Goal: Obtain resource: Obtain resource

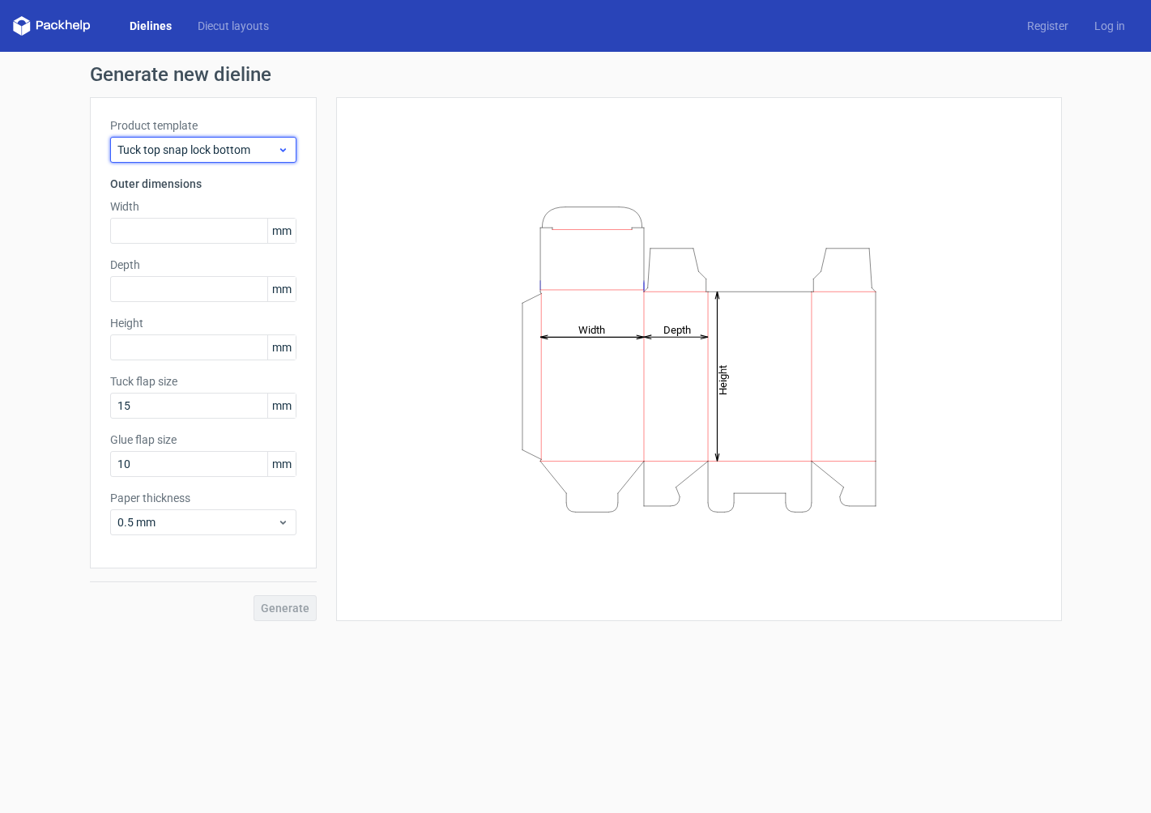
click at [206, 158] on div "Tuck top snap lock bottom" at bounding box center [203, 150] width 186 height 26
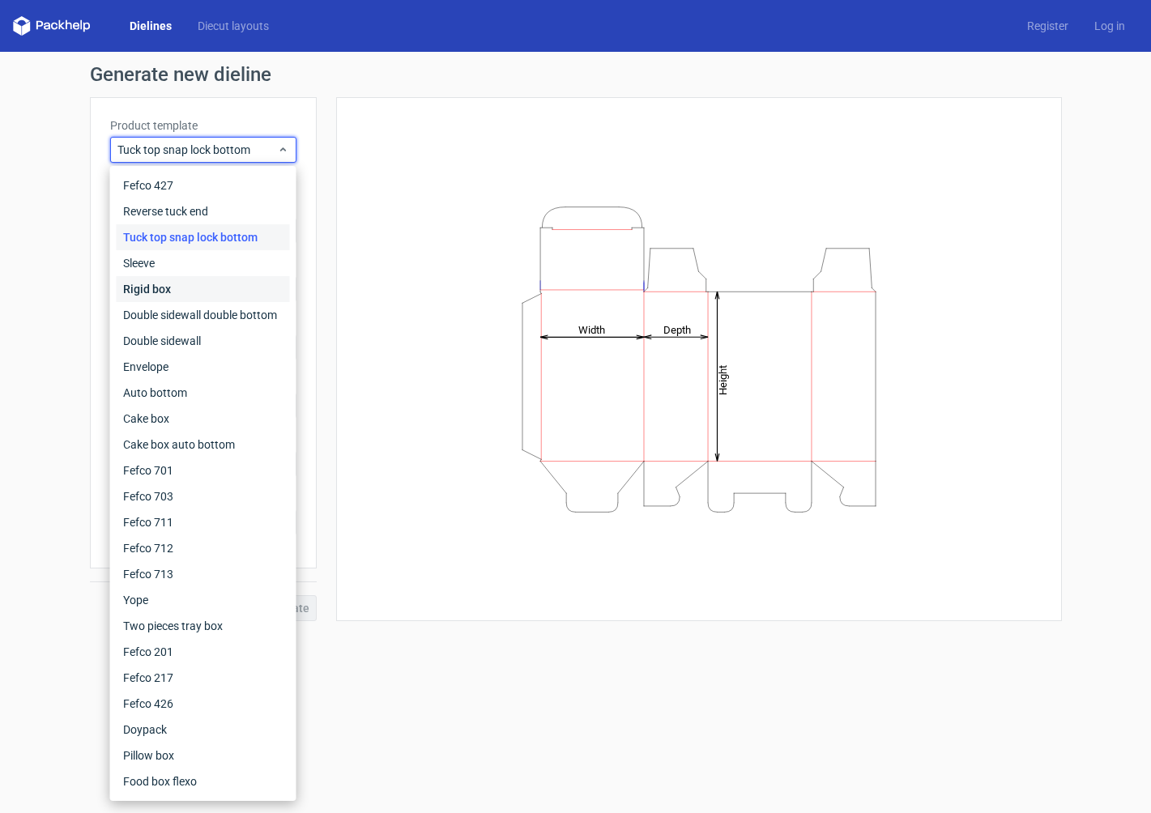
click at [184, 292] on div "Rigid box" at bounding box center [203, 289] width 173 height 26
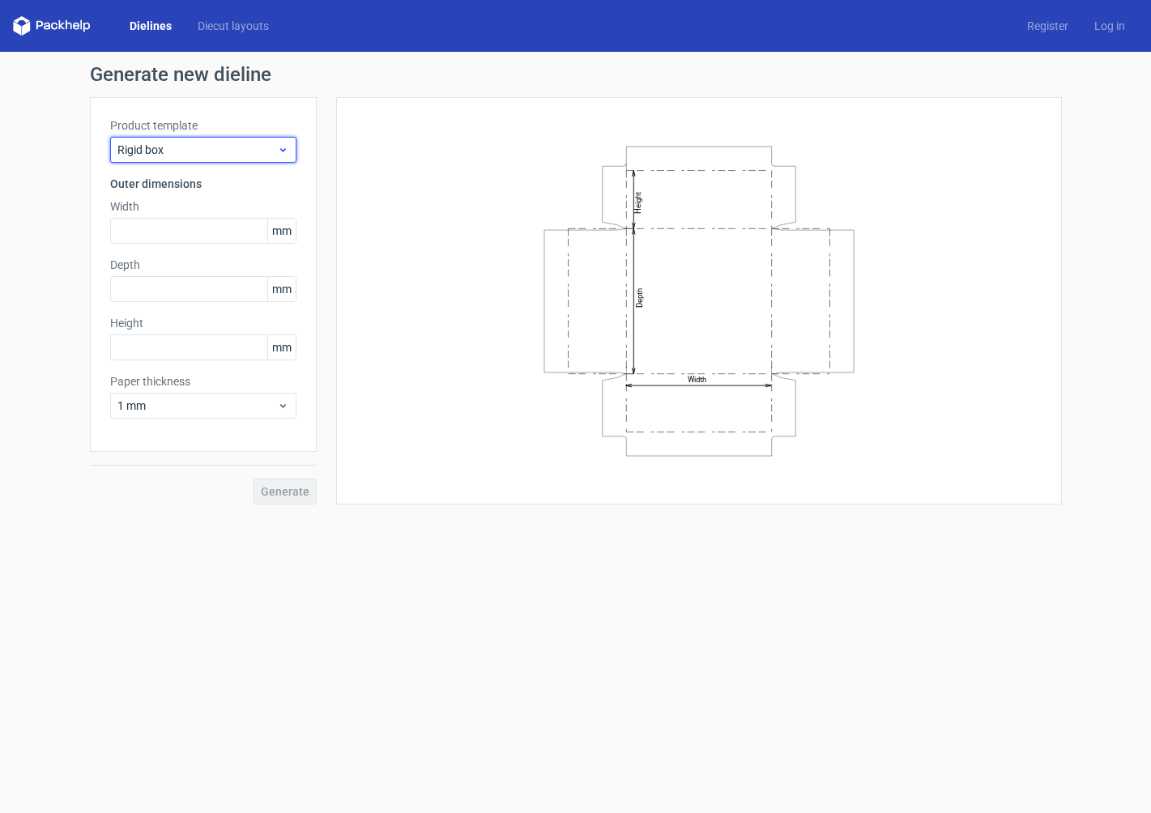
click at [199, 153] on span "Rigid box" at bounding box center [197, 150] width 160 height 16
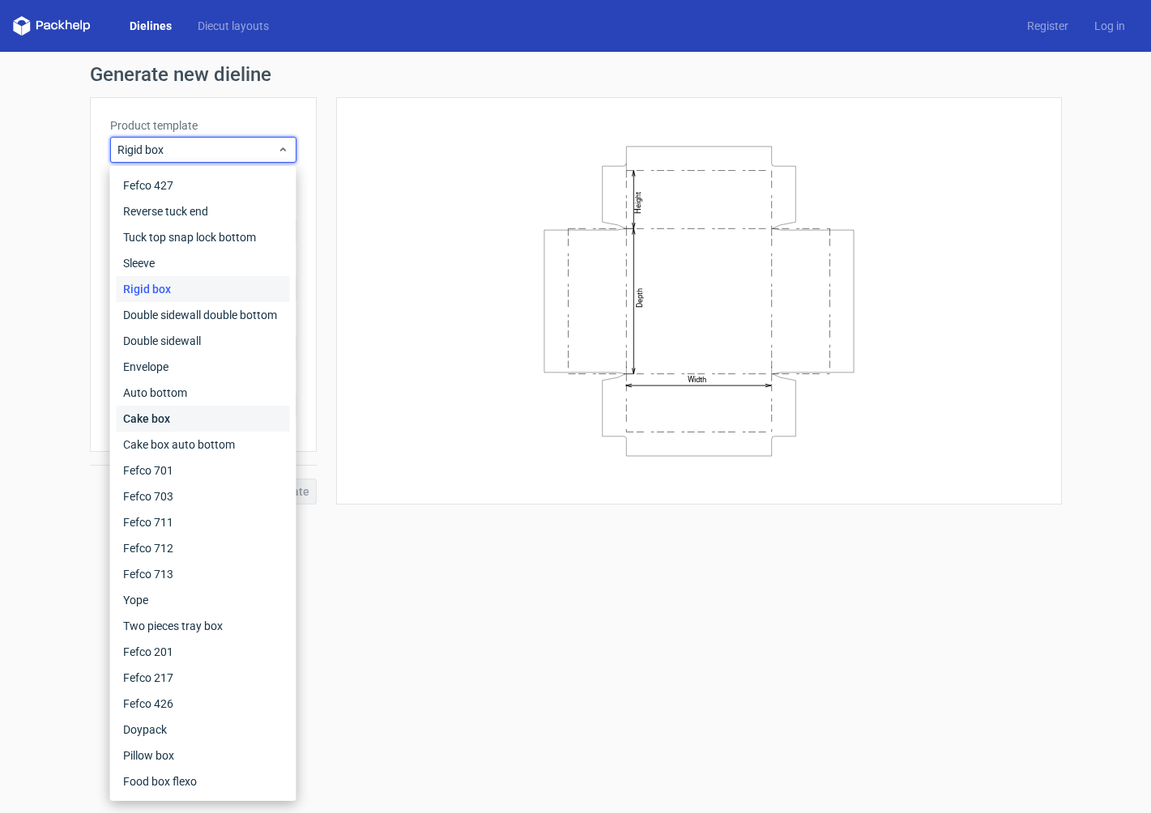
click at [185, 415] on div "Cake box" at bounding box center [203, 419] width 173 height 26
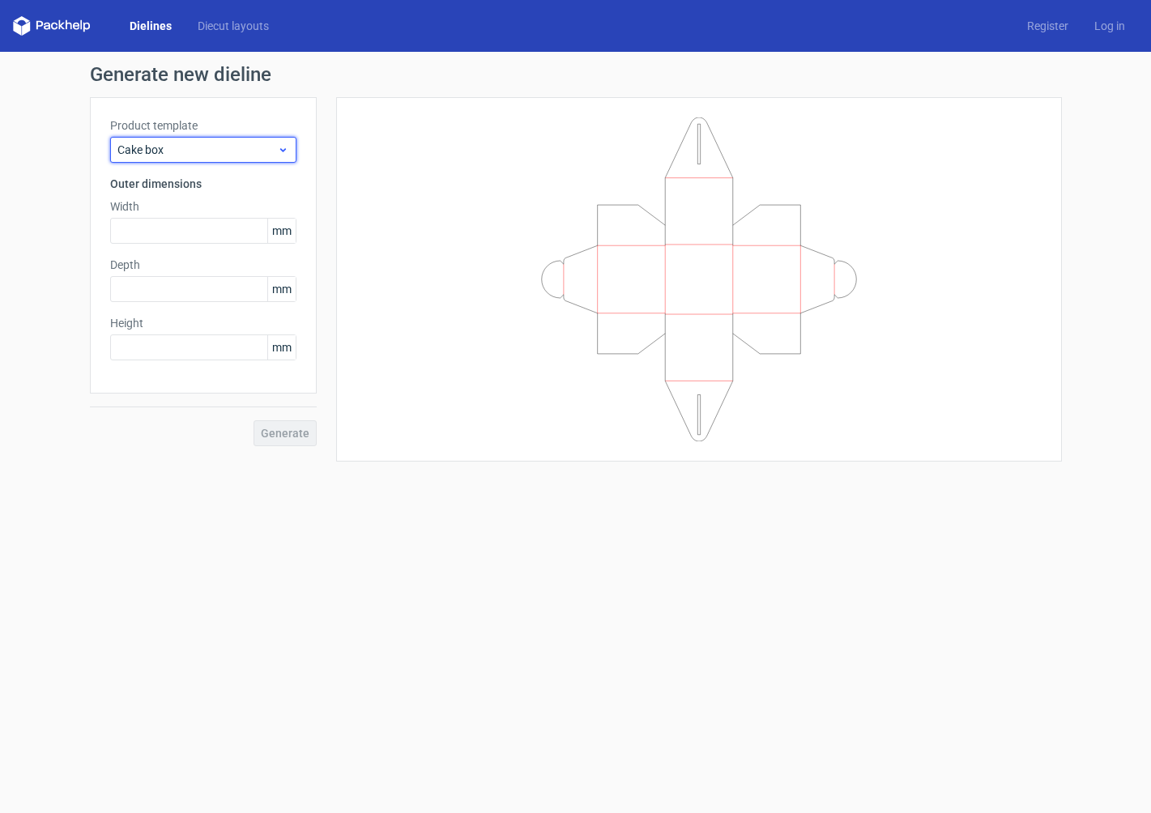
click at [183, 161] on div "Cake box" at bounding box center [203, 150] width 186 height 26
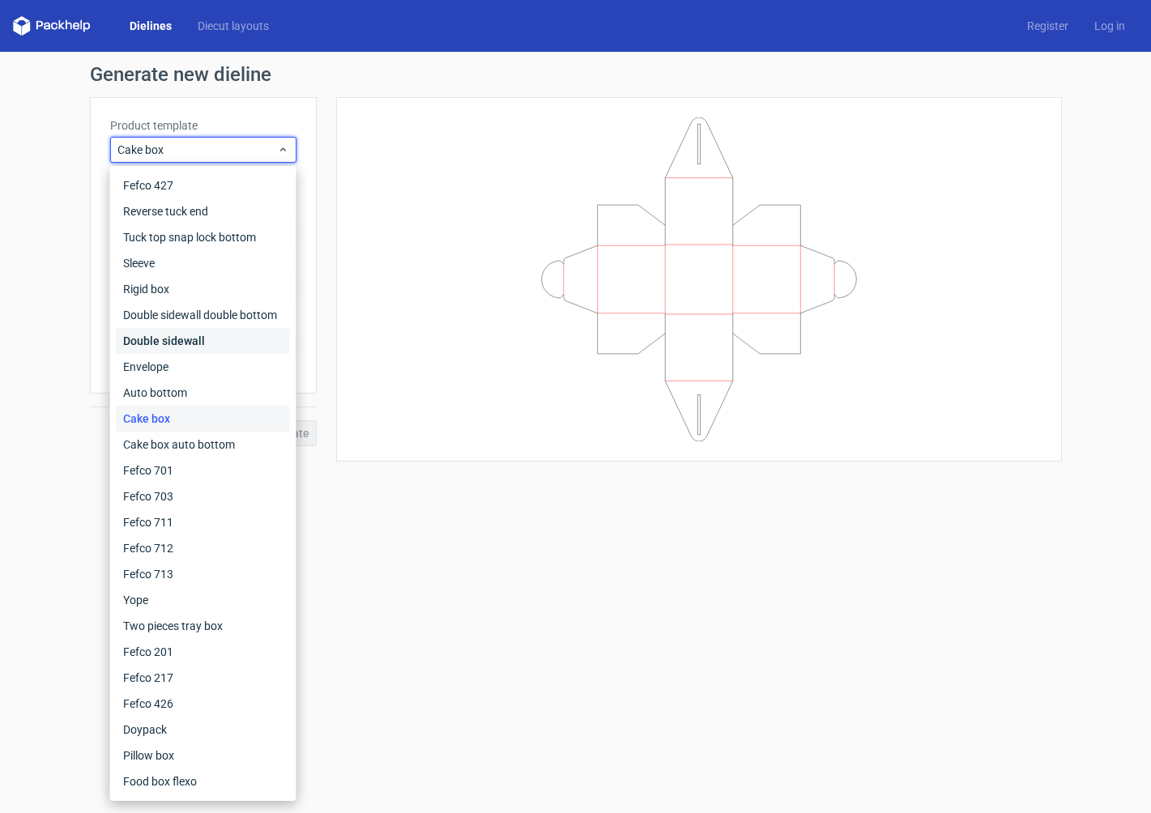
click at [184, 336] on div "Double sidewall" at bounding box center [203, 341] width 173 height 26
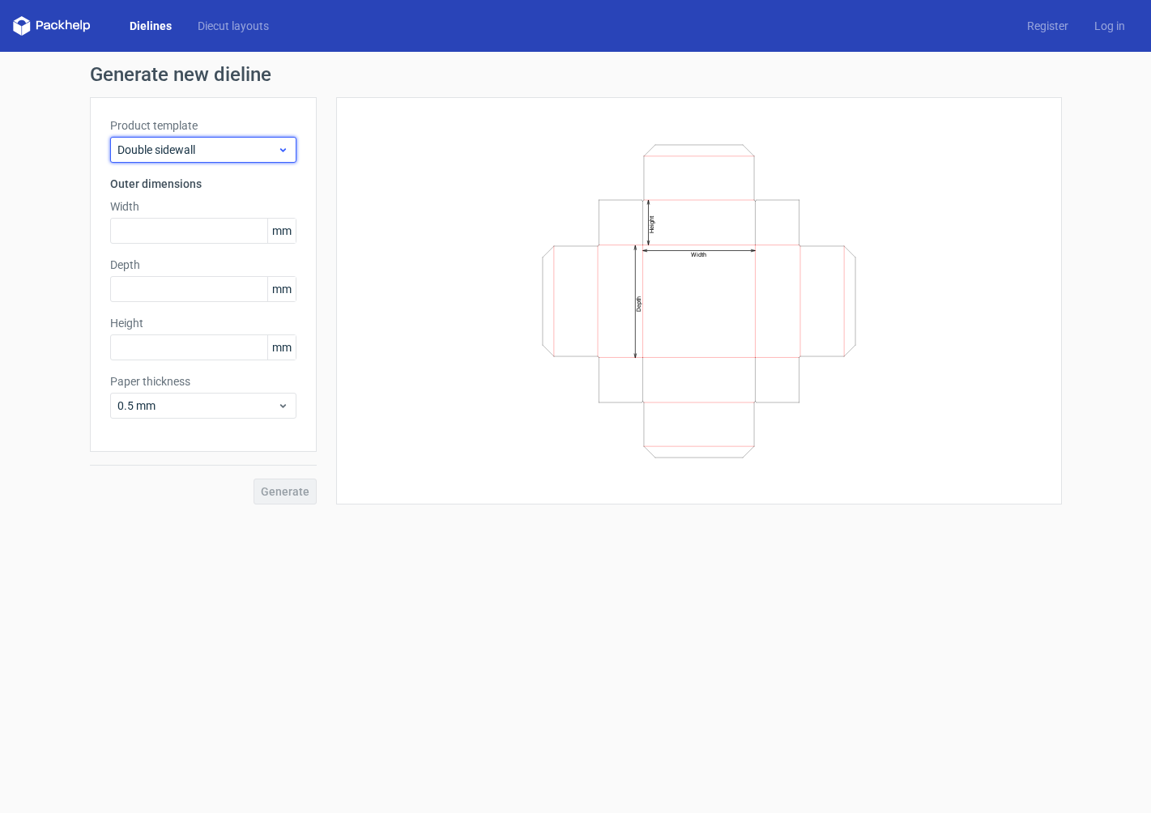
click at [202, 143] on span "Double sidewall" at bounding box center [197, 150] width 160 height 16
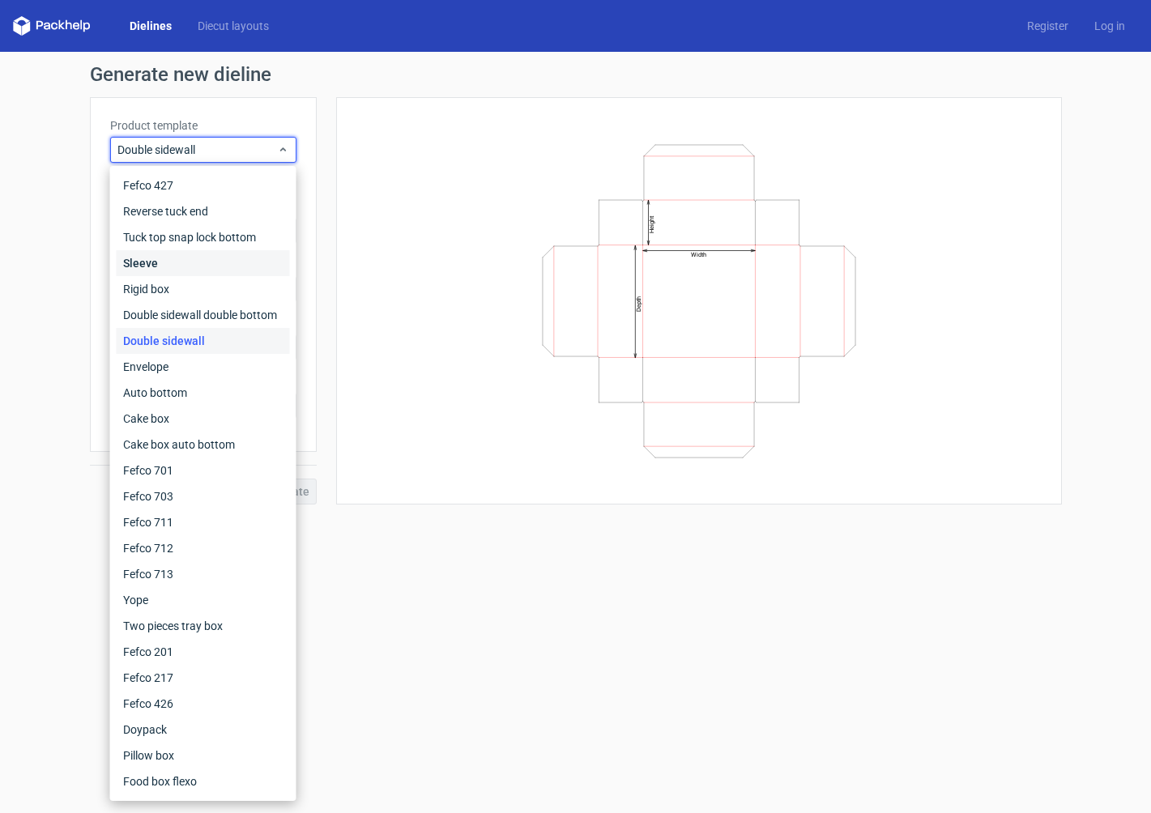
click at [188, 265] on div "Sleeve" at bounding box center [203, 263] width 173 height 26
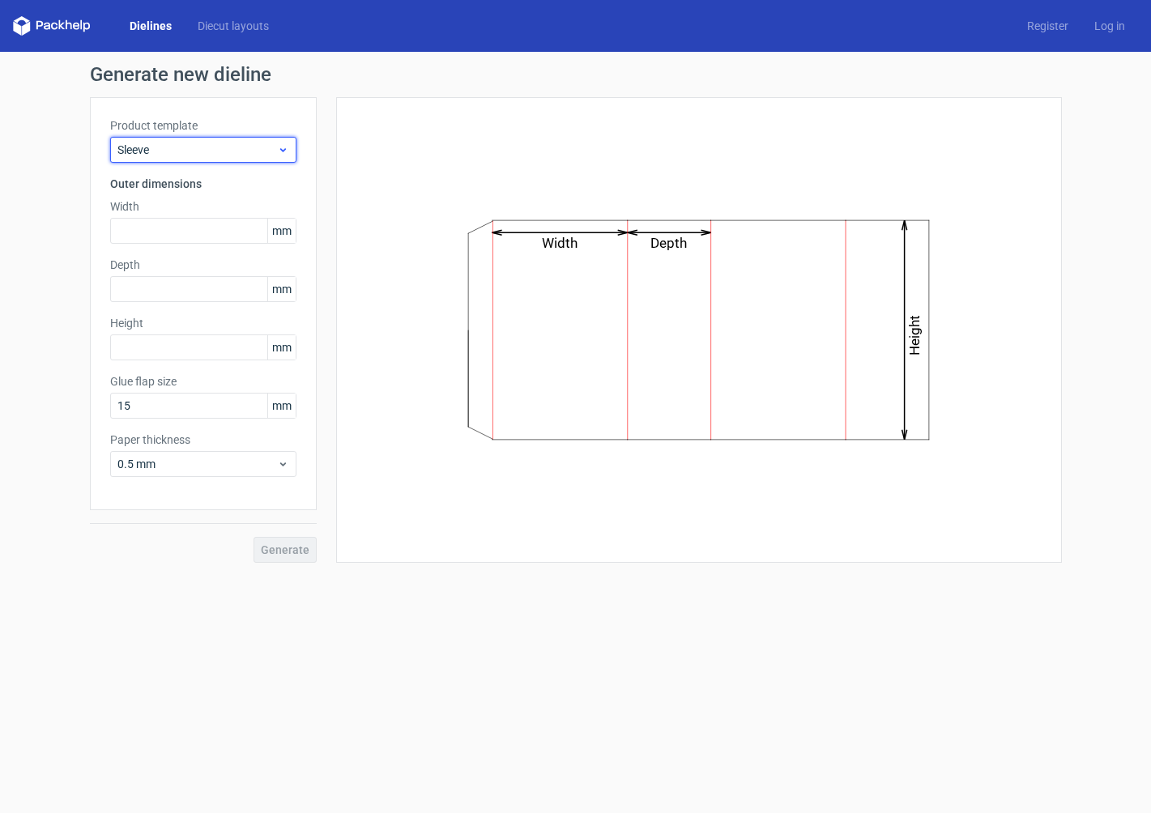
click at [200, 158] on div "Sleeve" at bounding box center [203, 150] width 186 height 26
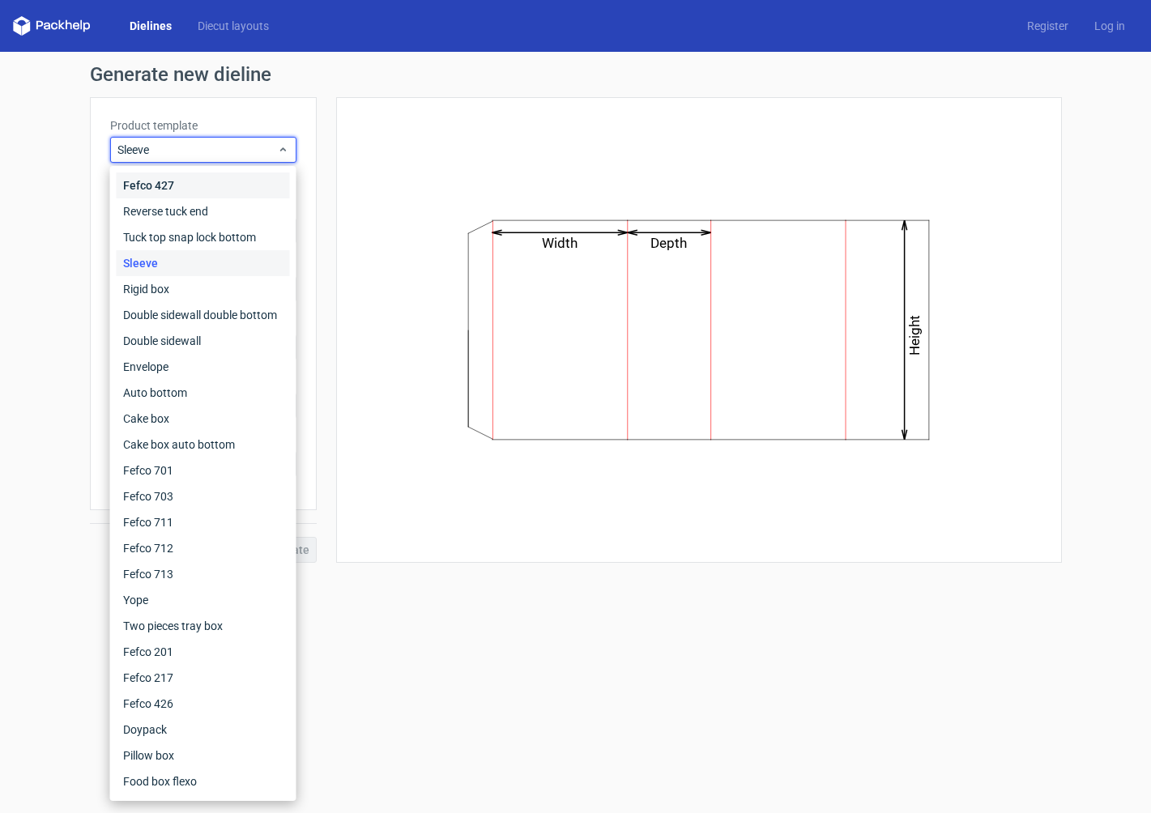
click at [201, 185] on div "Fefco 427" at bounding box center [203, 185] width 173 height 26
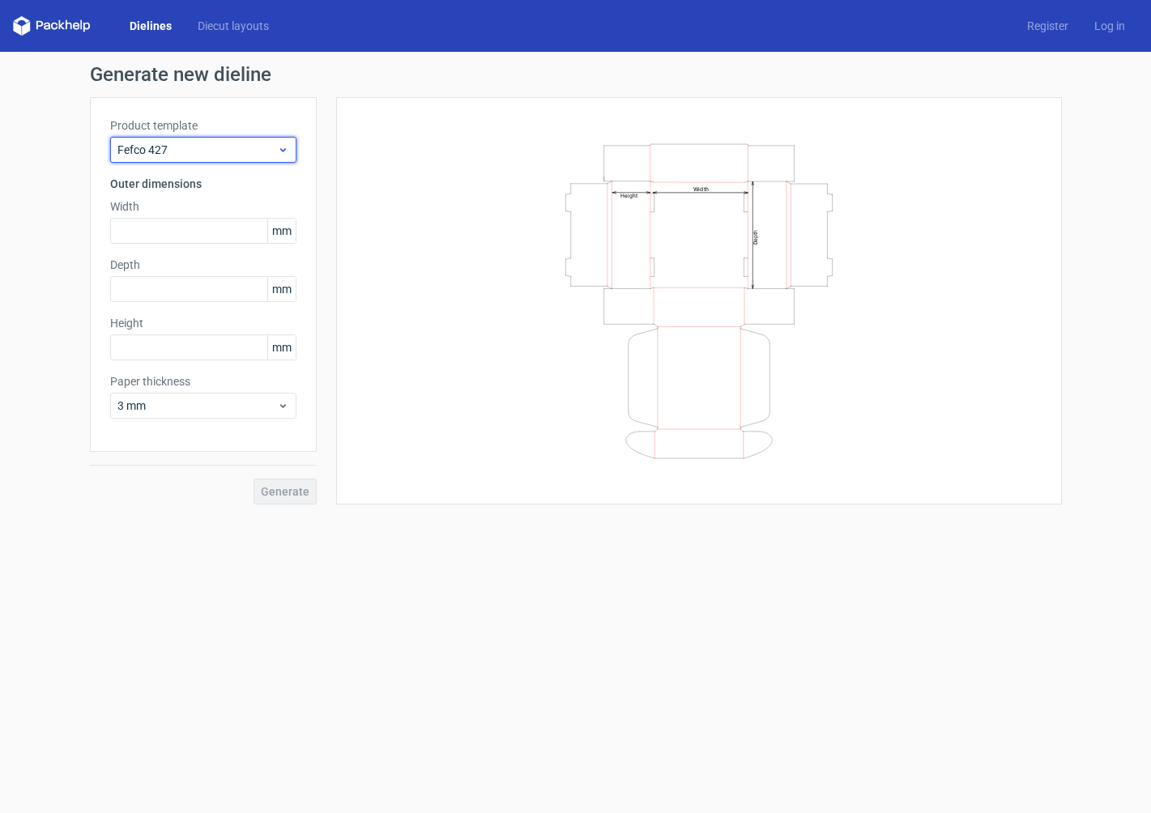
click at [210, 154] on span "Fefco 427" at bounding box center [197, 150] width 160 height 16
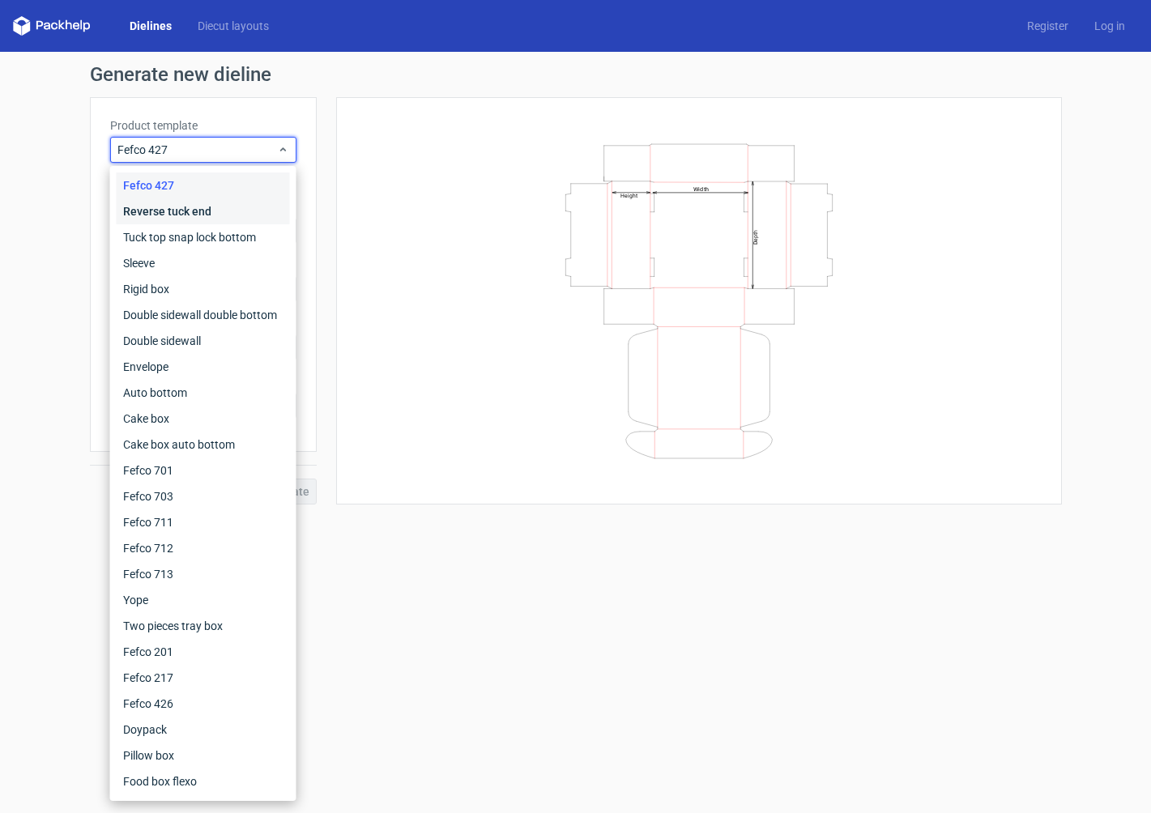
click at [189, 211] on div "Reverse tuck end" at bounding box center [203, 211] width 173 height 26
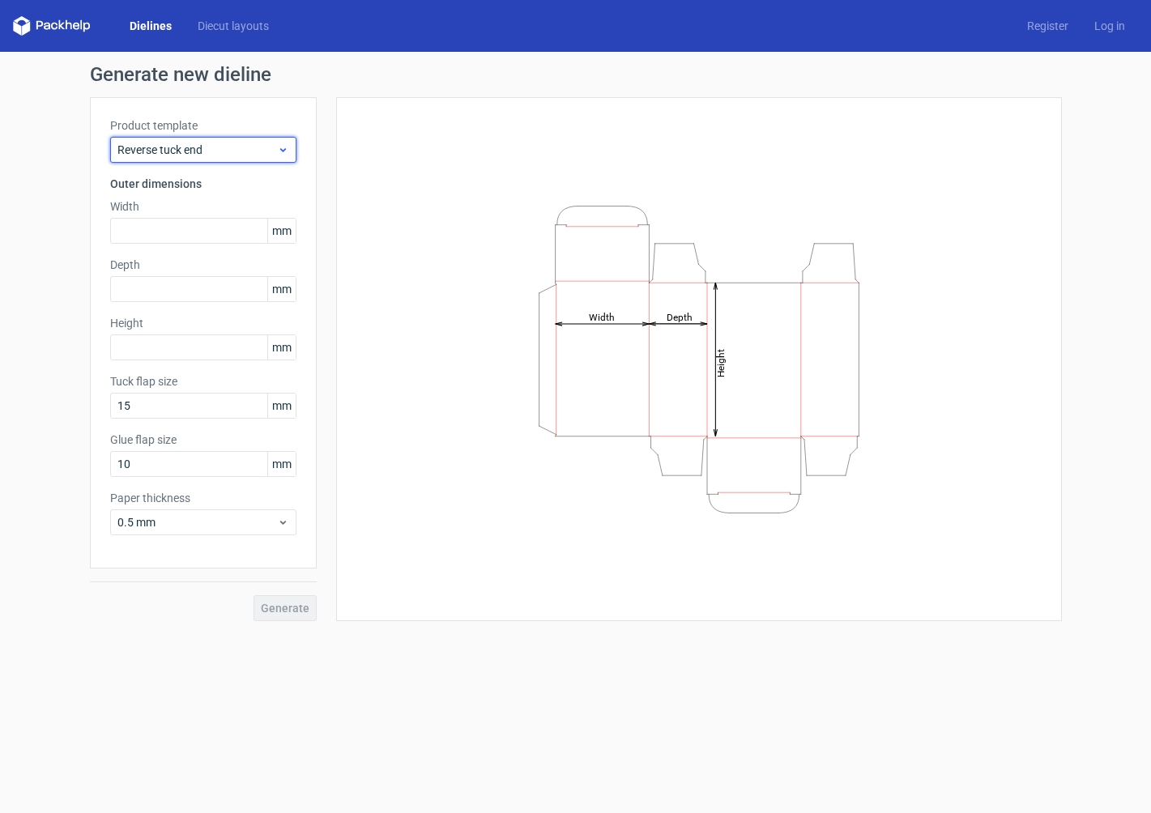
click at [202, 151] on span "Reverse tuck end" at bounding box center [197, 150] width 160 height 16
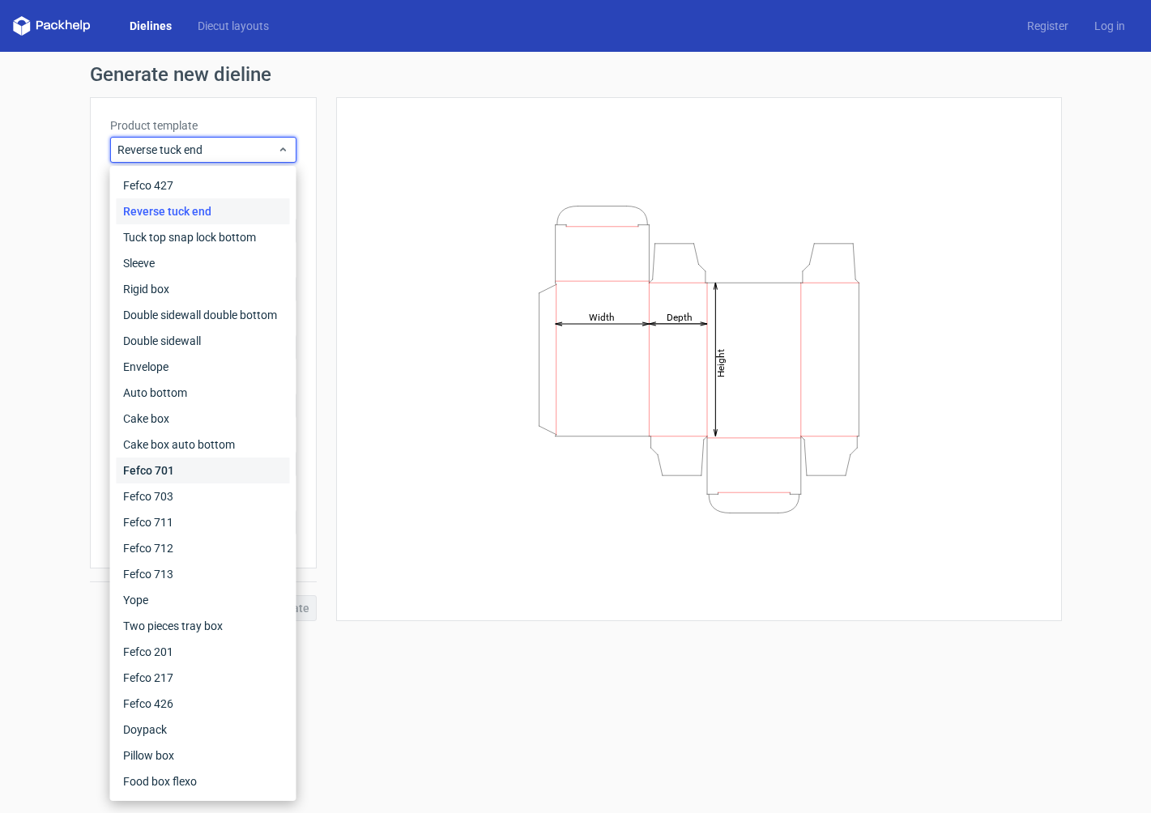
click at [172, 471] on div "Fefco 701" at bounding box center [203, 470] width 173 height 26
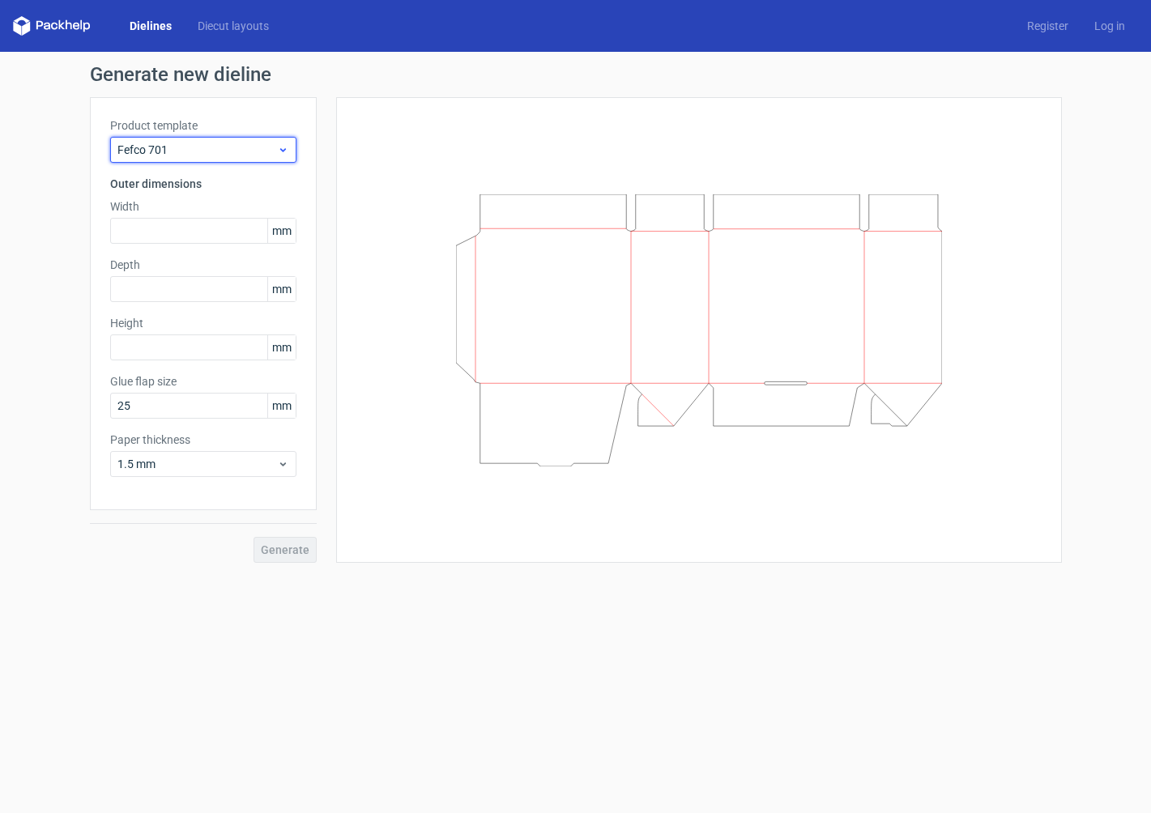
click at [182, 157] on span "Fefco 701" at bounding box center [197, 150] width 160 height 16
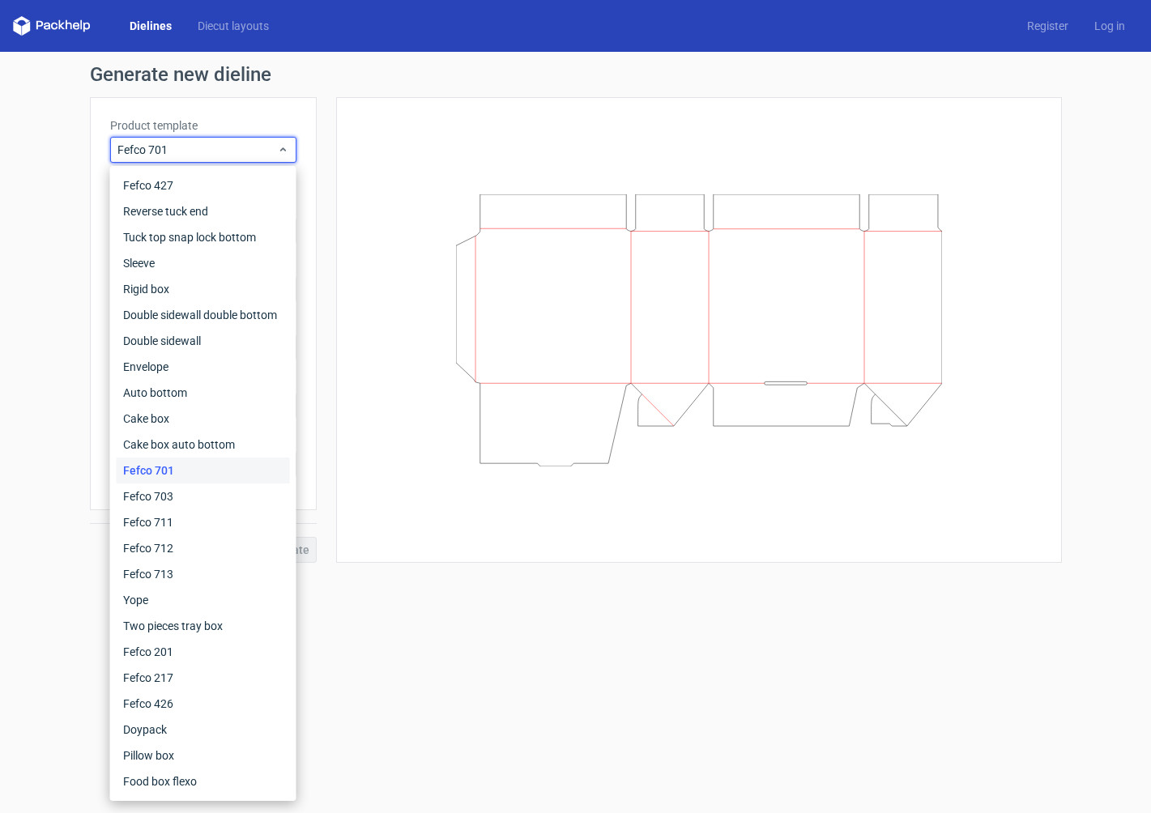
click at [240, 77] on h1 "Generate new dieline" at bounding box center [576, 74] width 972 height 19
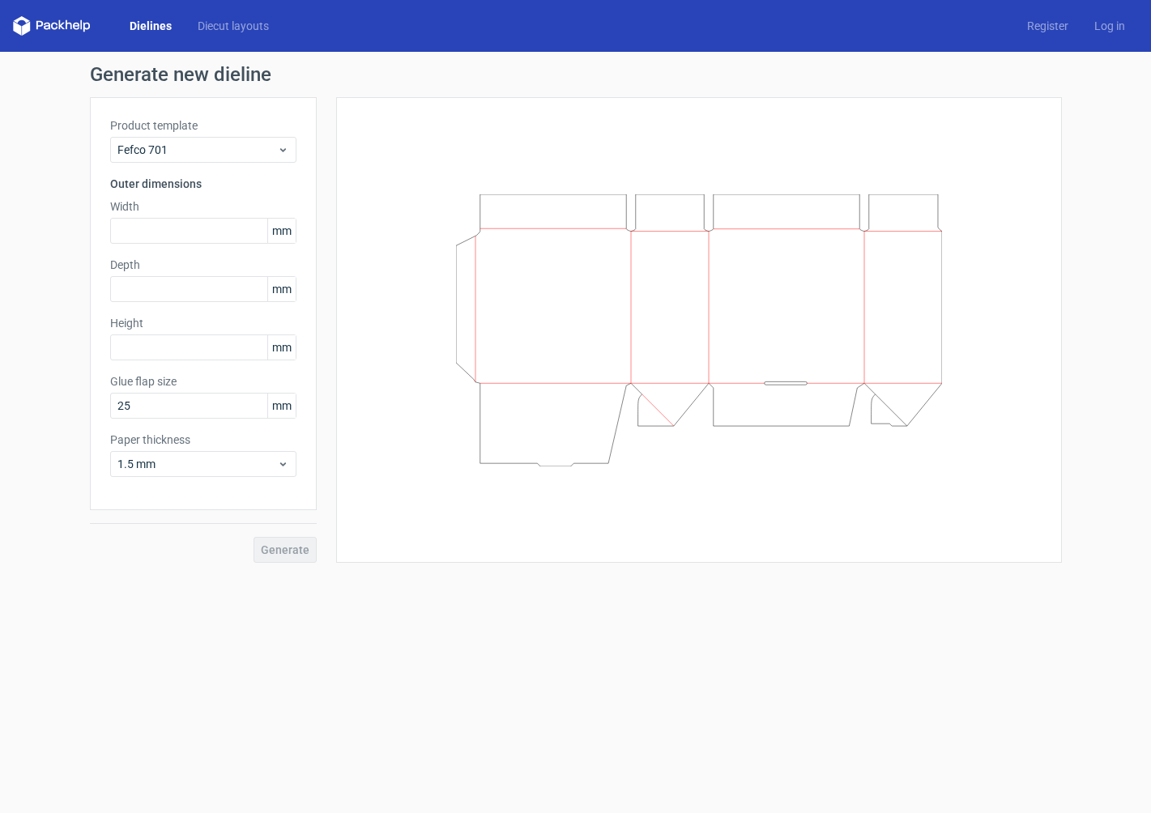
click at [246, 38] on div "Dielines Diecut layouts Register Log in" at bounding box center [575, 26] width 1151 height 52
click at [240, 31] on link "Diecut layouts" at bounding box center [233, 26] width 97 height 16
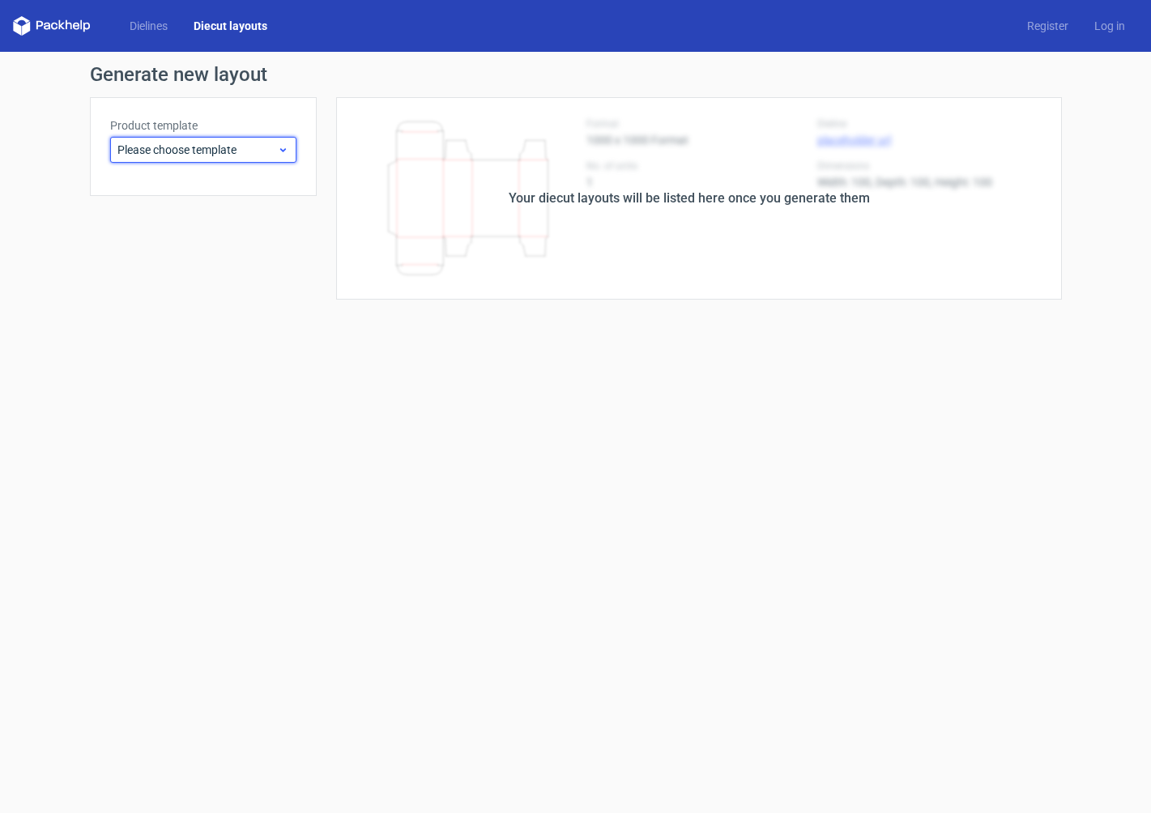
click at [224, 150] on span "Please choose template" at bounding box center [197, 150] width 160 height 16
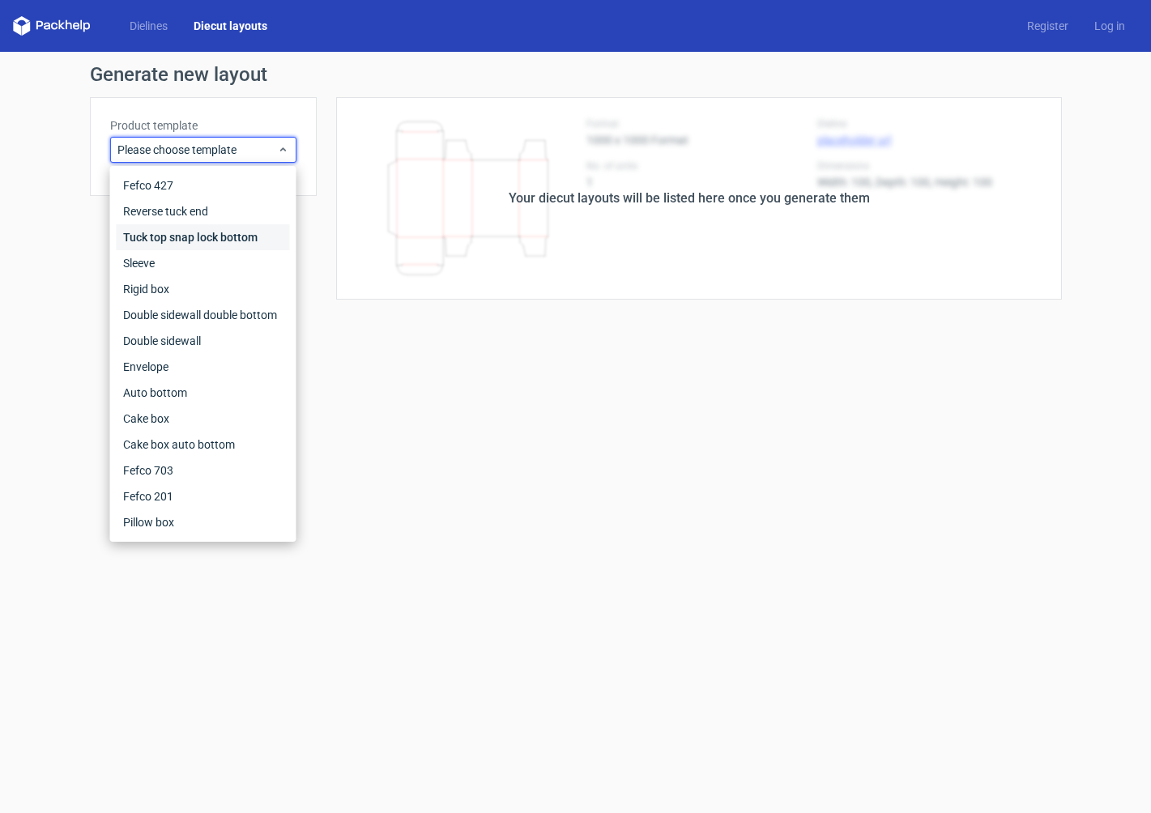
click at [210, 239] on div "Tuck top snap lock bottom" at bounding box center [203, 237] width 173 height 26
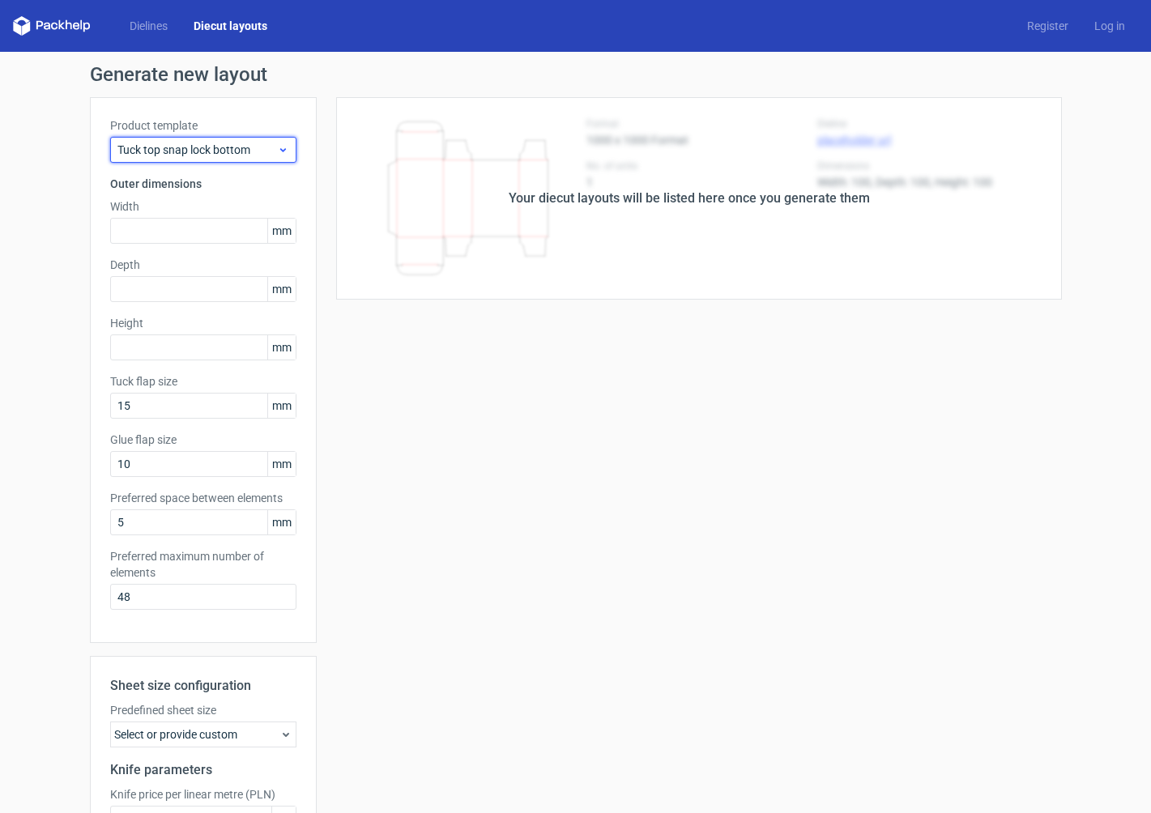
click at [211, 152] on span "Tuck top snap lock bottom" at bounding box center [197, 150] width 160 height 16
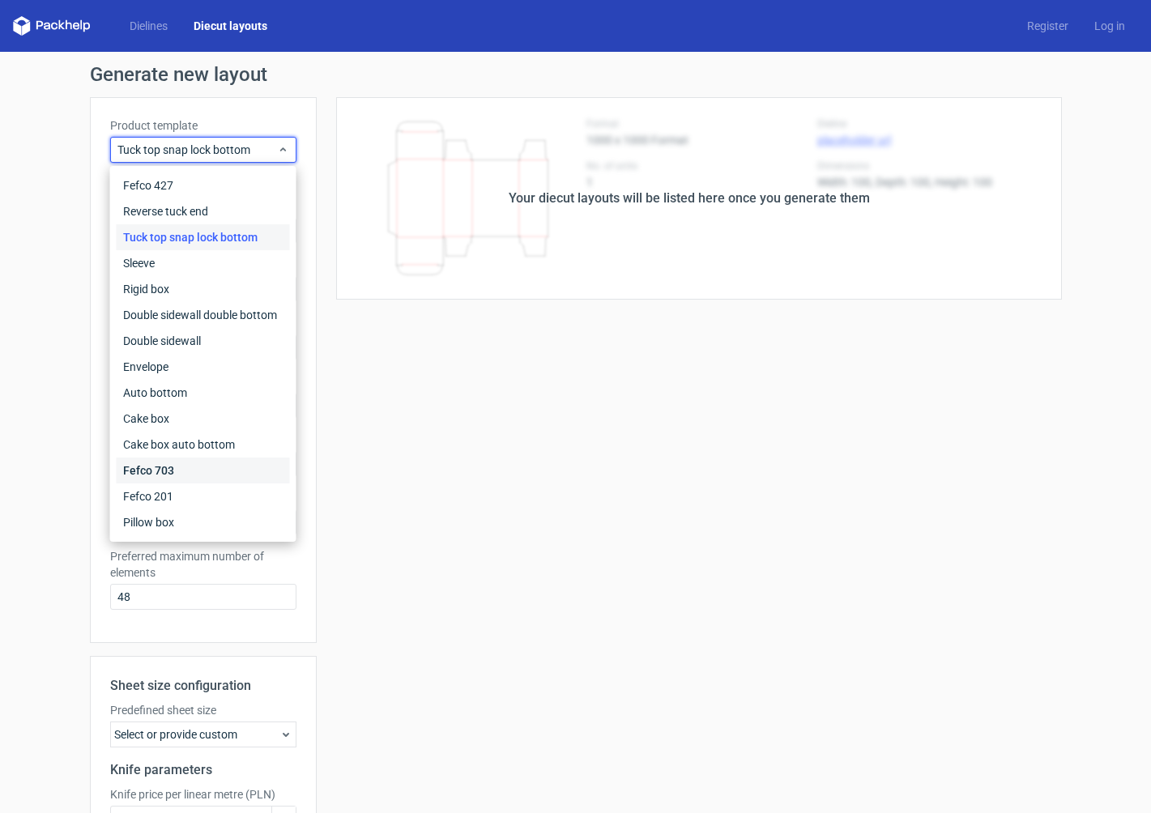
click at [177, 473] on div "Fefco 703" at bounding box center [203, 470] width 173 height 26
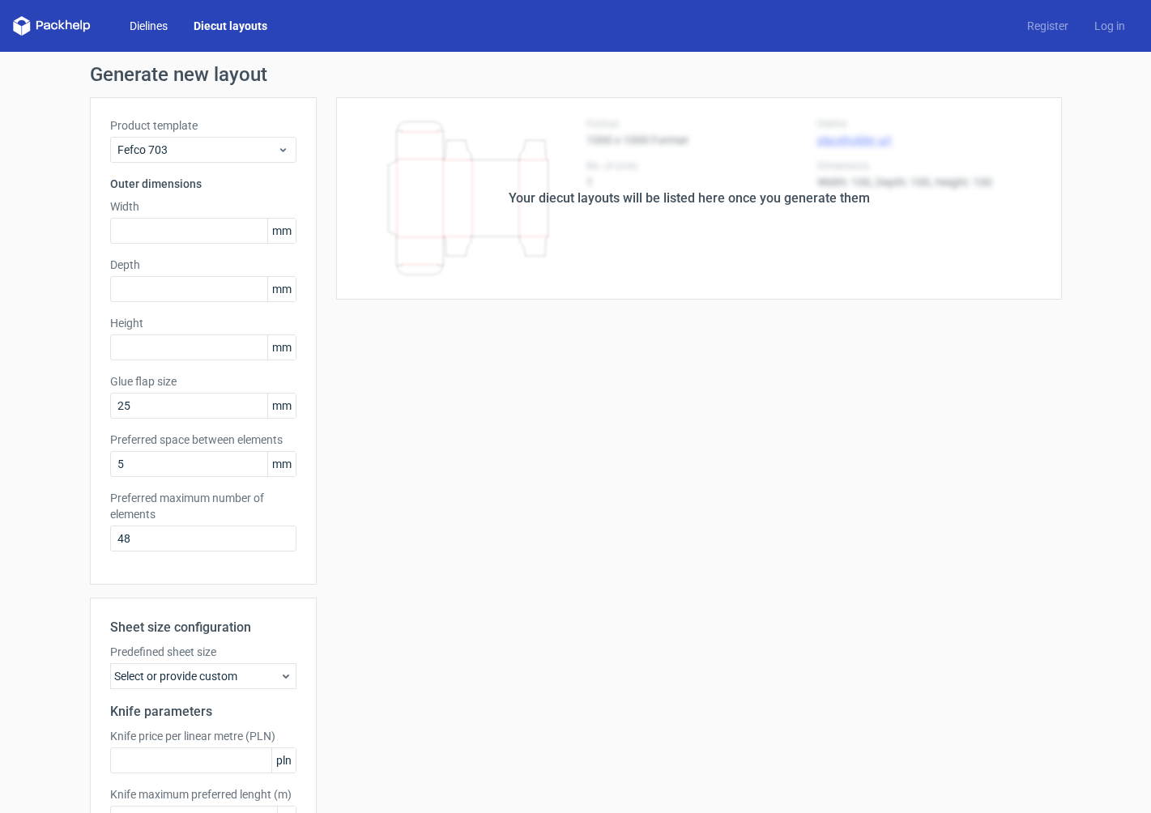
click at [156, 26] on link "Dielines" at bounding box center [149, 26] width 64 height 16
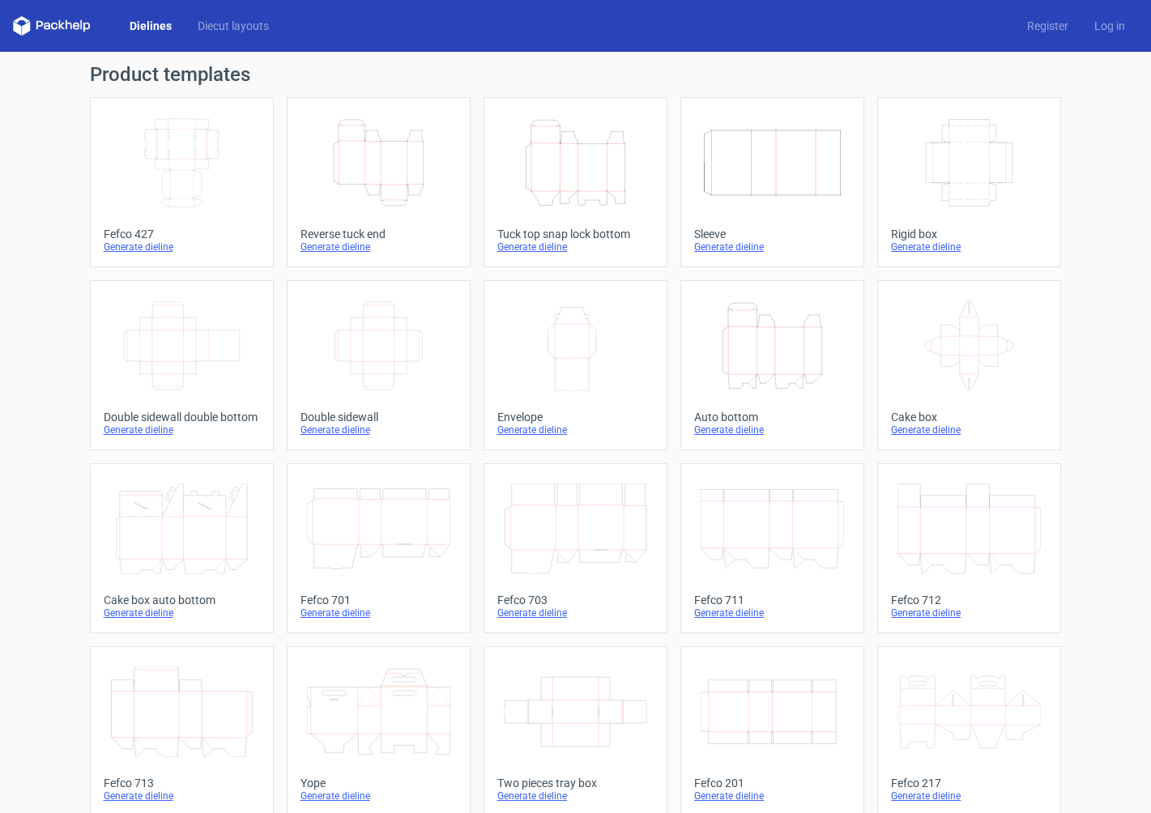
click at [207, 159] on icon "Width Depth Height" at bounding box center [181, 162] width 143 height 91
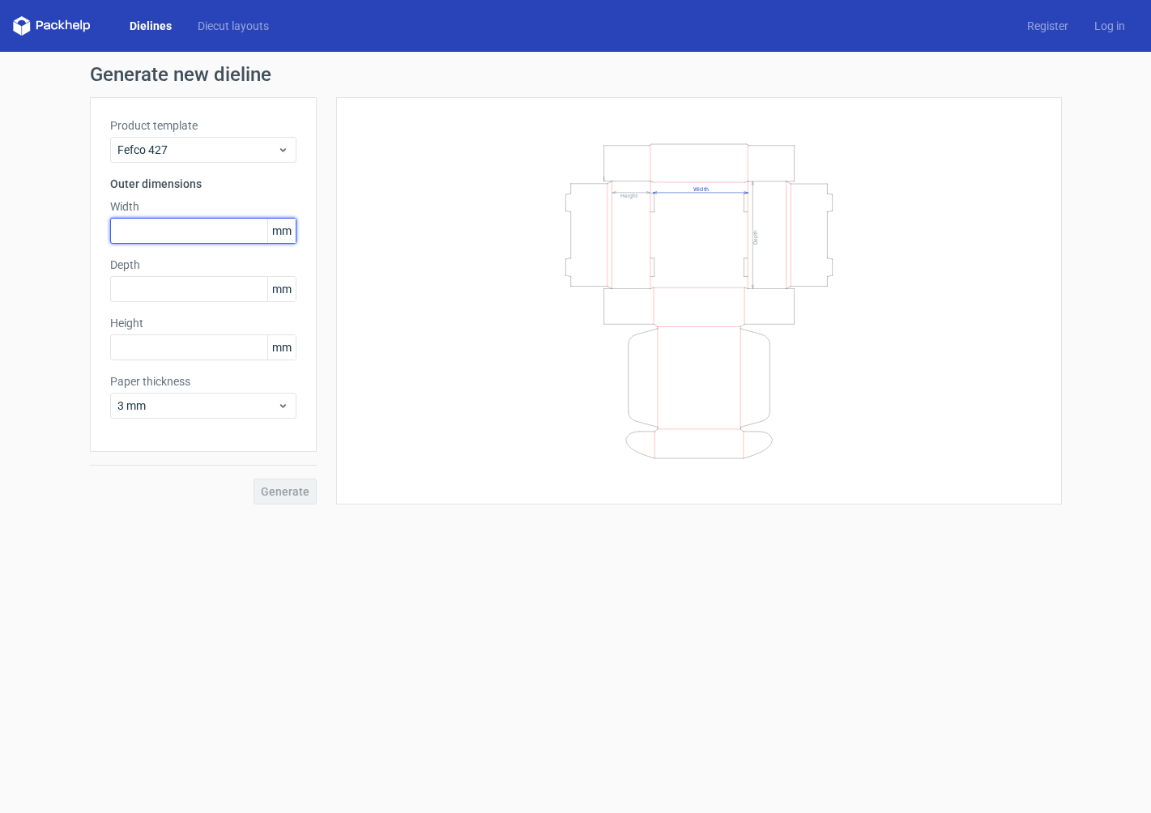
click at [194, 237] on input "text" at bounding box center [203, 231] width 186 height 26
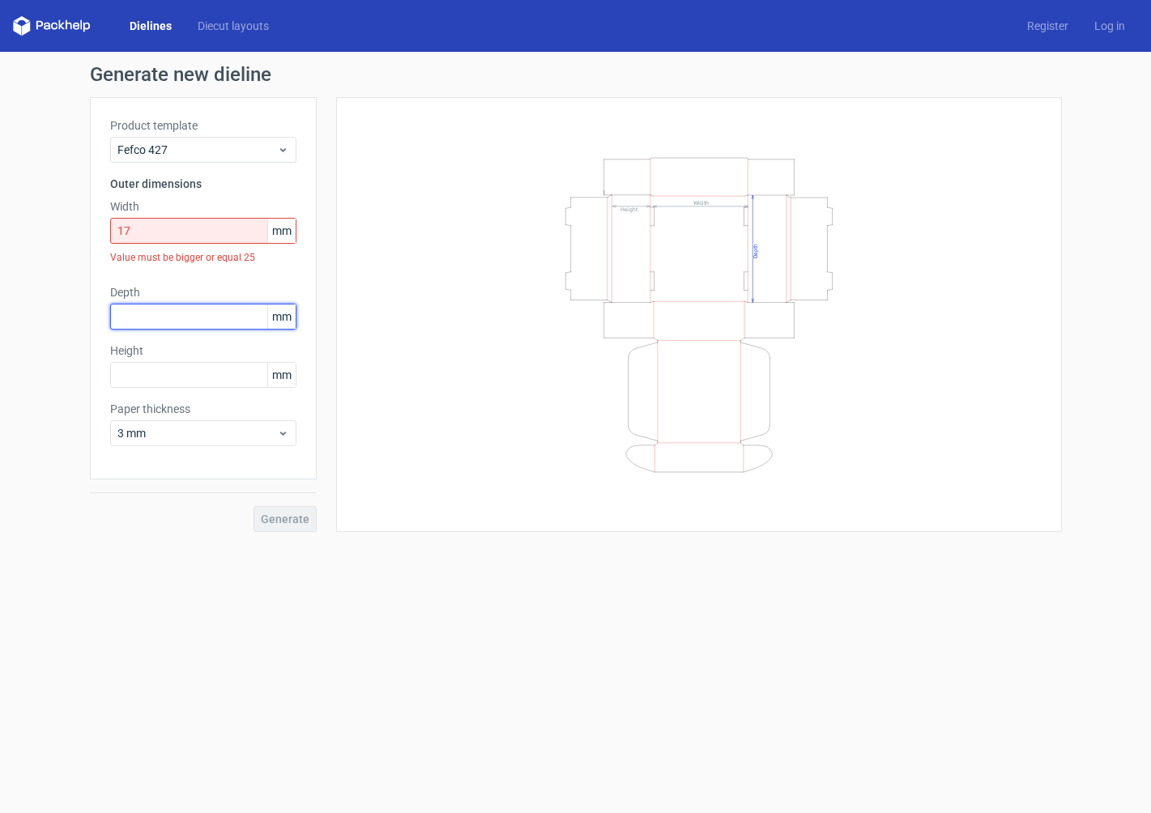
click at [193, 290] on div "Depth mm" at bounding box center [203, 306] width 186 height 45
click at [213, 227] on input "17" at bounding box center [203, 231] width 186 height 26
click at [297, 229] on div "Product template Fefco 427 Outer dimensions Width 17 mm Value must be bigger or…" at bounding box center [203, 288] width 227 height 382
click at [287, 230] on span "mm" at bounding box center [281, 231] width 28 height 24
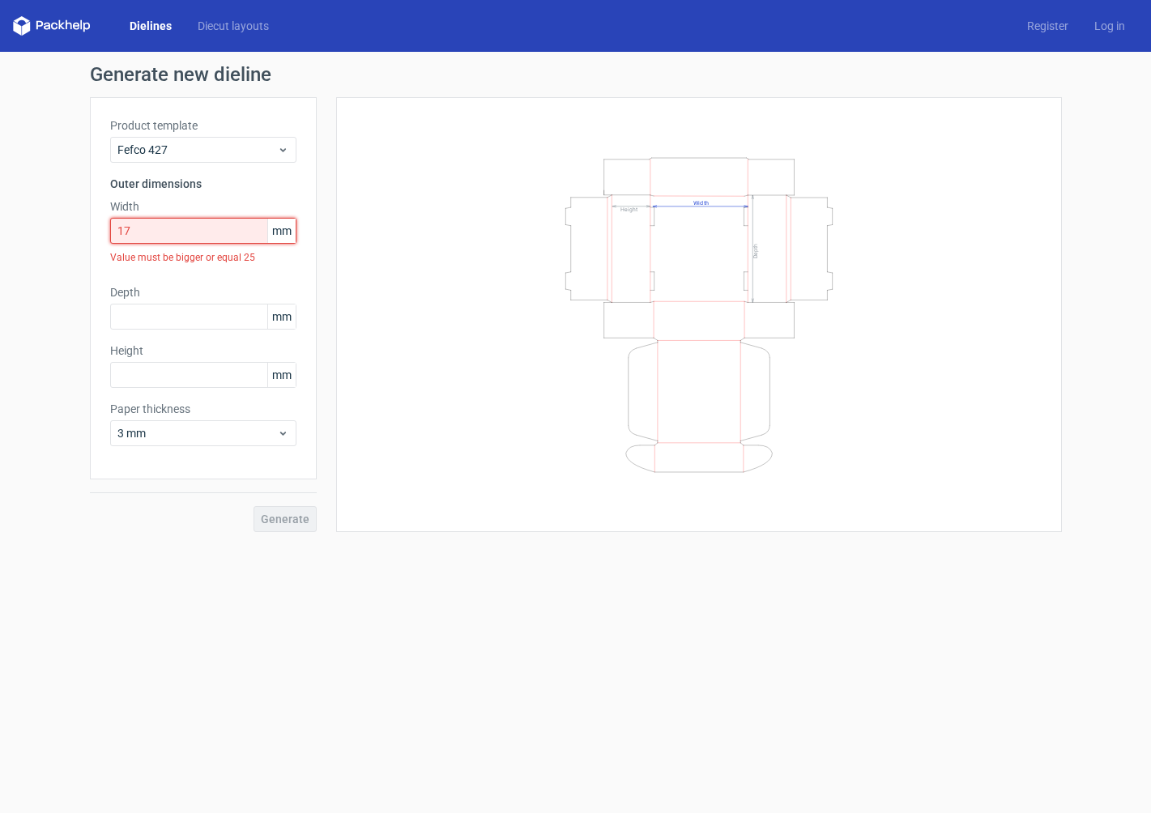
click at [194, 228] on input "17" at bounding box center [203, 231] width 186 height 26
paste input "4318"
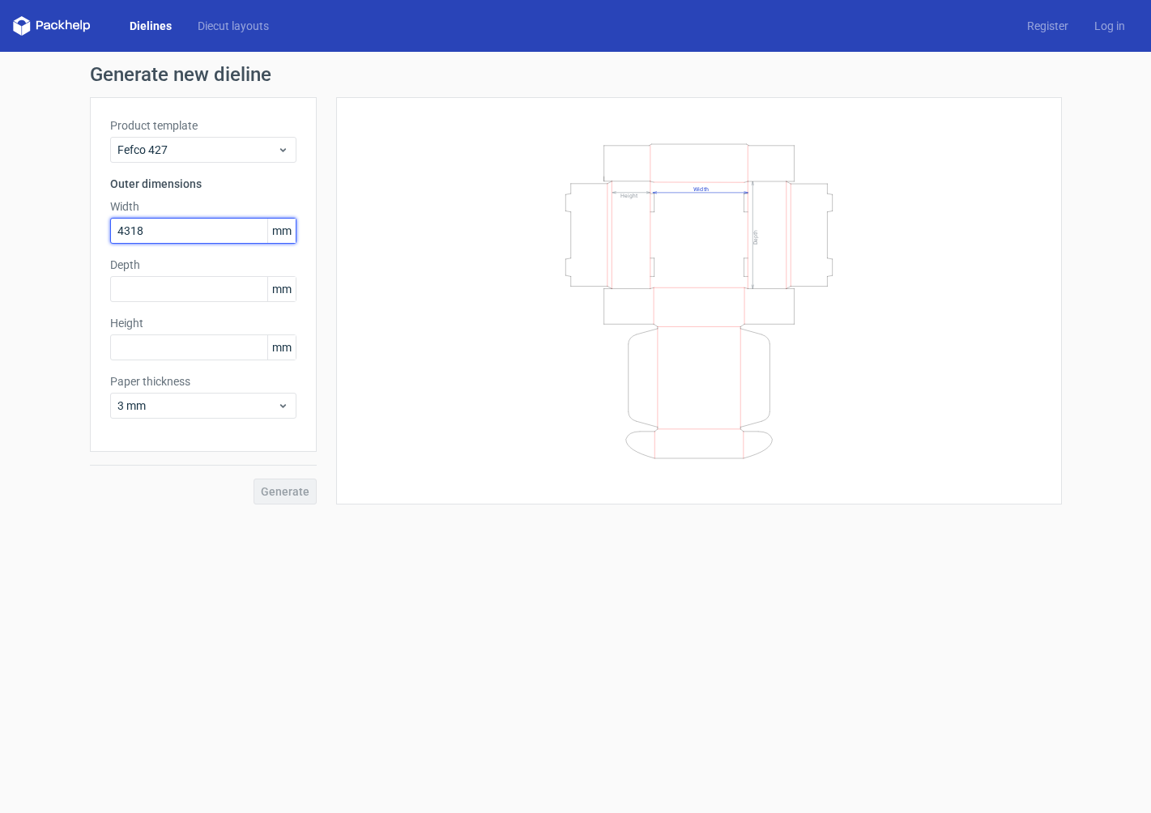
click at [134, 223] on input "4318" at bounding box center [203, 231] width 186 height 26
type input "432"
click at [198, 287] on input "text" at bounding box center [203, 289] width 186 height 26
type input "292"
click at [202, 347] on input "text" at bounding box center [203, 347] width 186 height 26
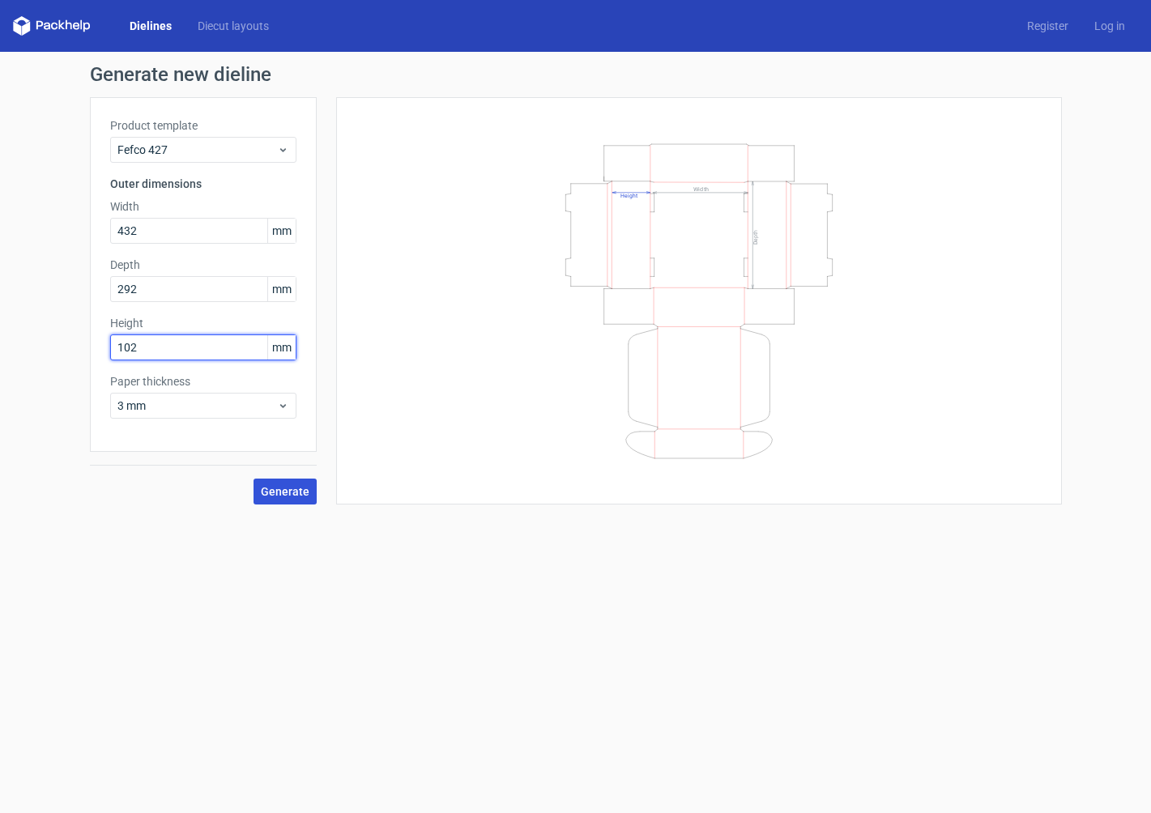
type input "102"
click at [287, 487] on span "Generate" at bounding box center [285, 491] width 49 height 11
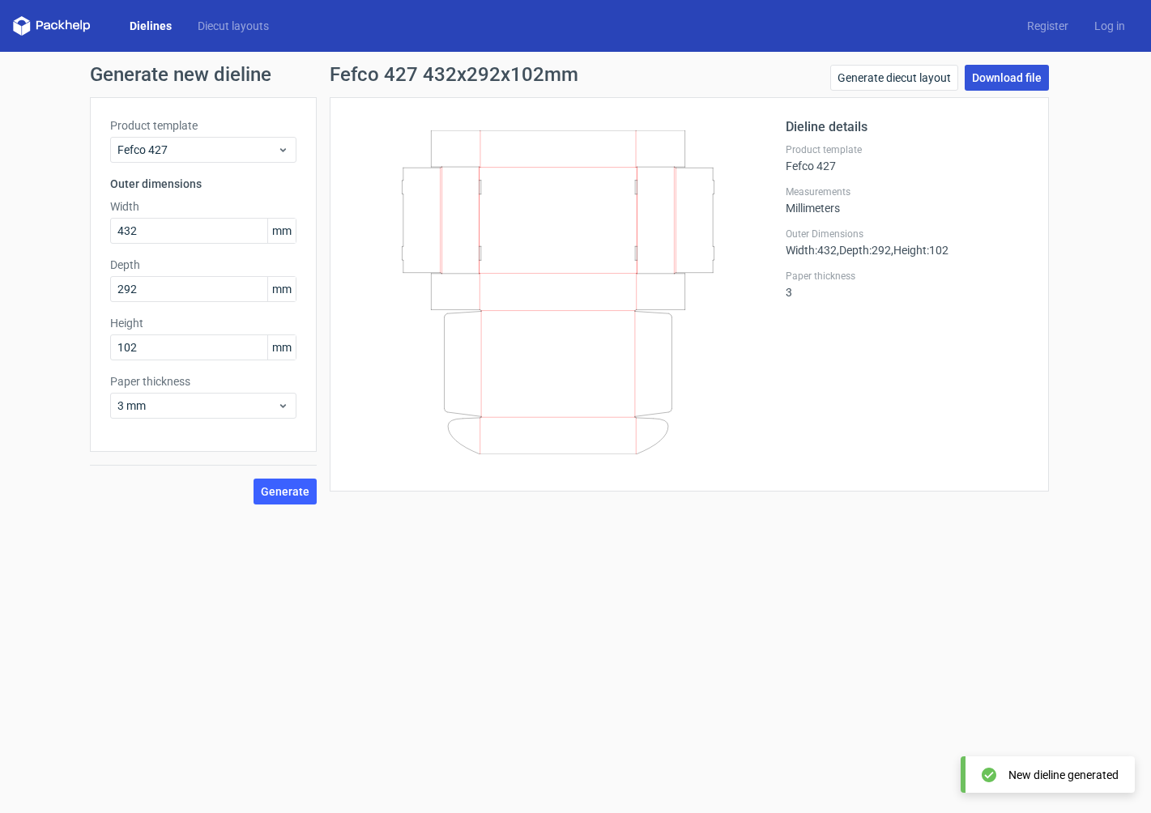
click at [989, 79] on link "Download file" at bounding box center [1006, 78] width 84 height 26
